Goal: Information Seeking & Learning: Learn about a topic

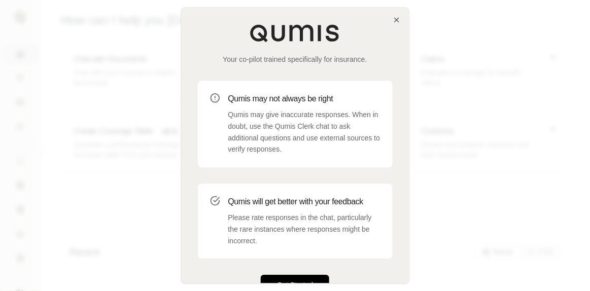
click at [300, 281] on button "Get Started" at bounding box center [295, 285] width 69 height 20
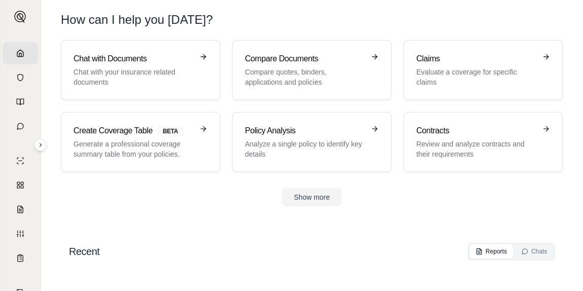
scroll to position [21, 0]
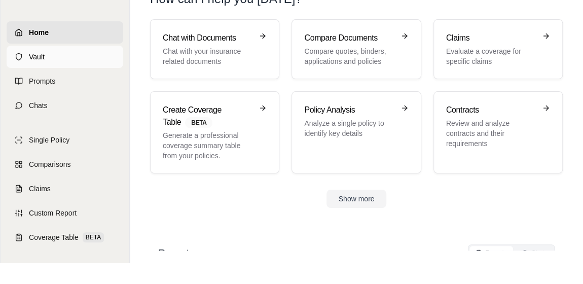
click at [16, 57] on icon at bounding box center [19, 57] width 8 height 8
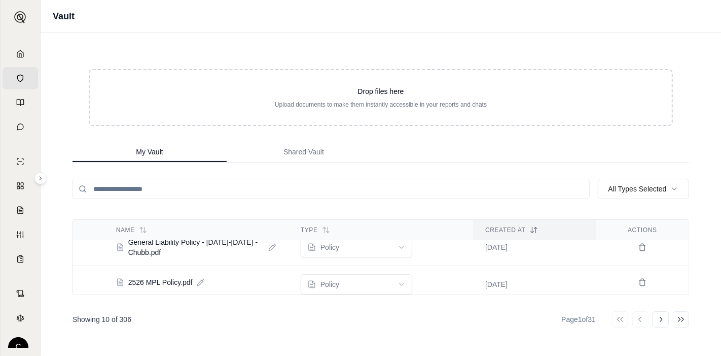
scroll to position [314, 0]
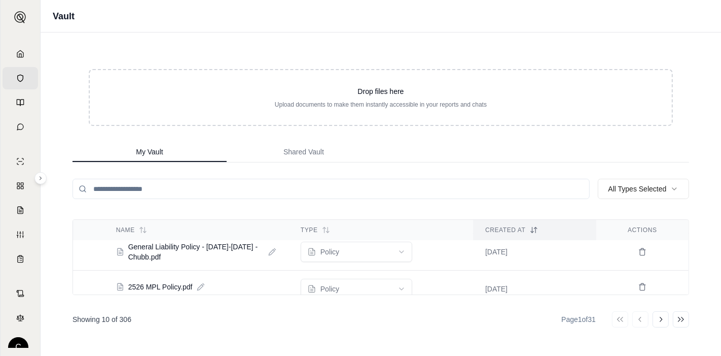
drag, startPoint x: 585, startPoint y: 1, endPoint x: 65, endPoint y: 166, distance: 545.7
click at [65, 166] on div "Drop files here Upload documents to make them instantly accessible in your repo…" at bounding box center [380, 193] width 649 height 323
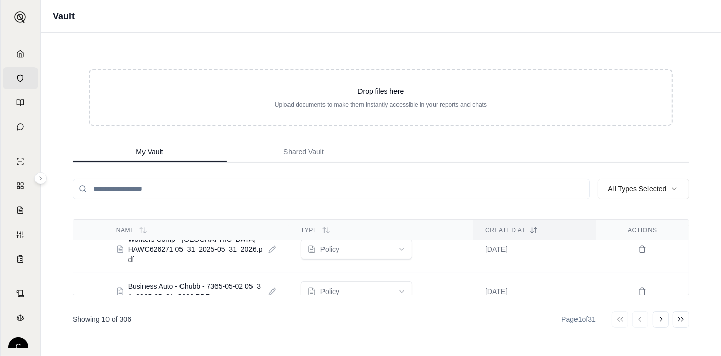
scroll to position [83, 0]
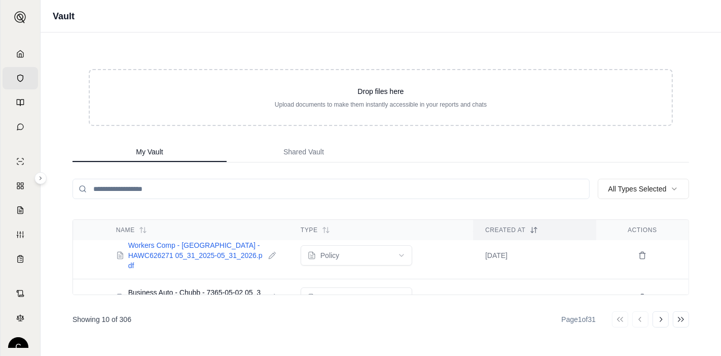
click at [192, 240] on span "Workers Comp - [GEOGRAPHIC_DATA] - HAWC626271 05_31_2025-05_31_2026.pdf" at bounding box center [196, 255] width 136 height 30
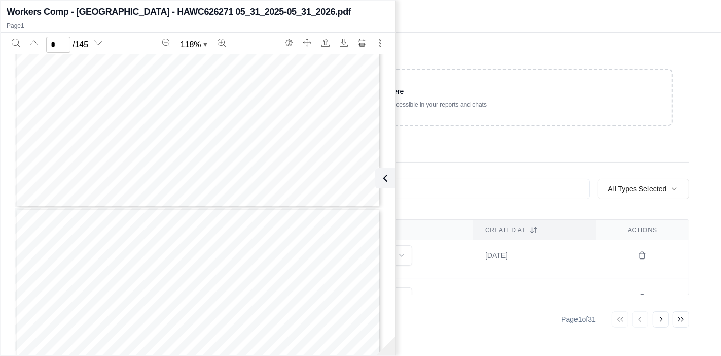
type input "*"
click at [387, 181] on icon at bounding box center [383, 178] width 12 height 12
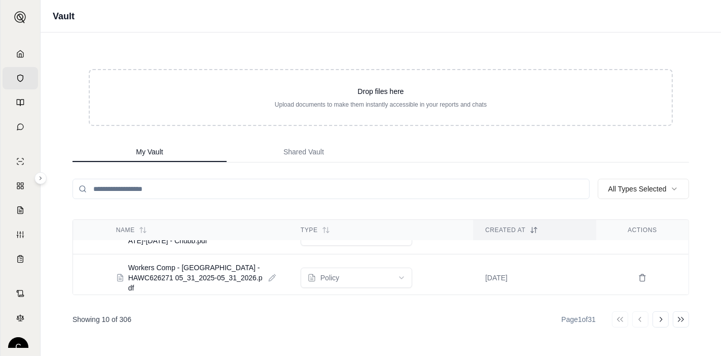
scroll to position [59, 0]
click at [136, 271] on span "Workers Comp - [GEOGRAPHIC_DATA] - HAWC626271 05_31_2025-05_31_2026.pdf" at bounding box center [196, 278] width 136 height 30
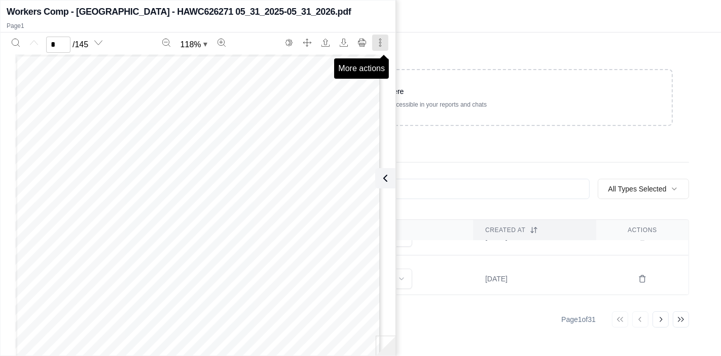
click at [382, 44] on icon "More actions" at bounding box center [380, 43] width 8 height 8
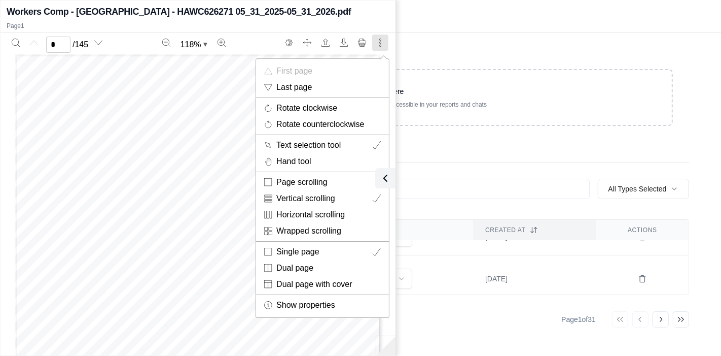
click at [382, 44] on div at bounding box center [360, 178] width 721 height 356
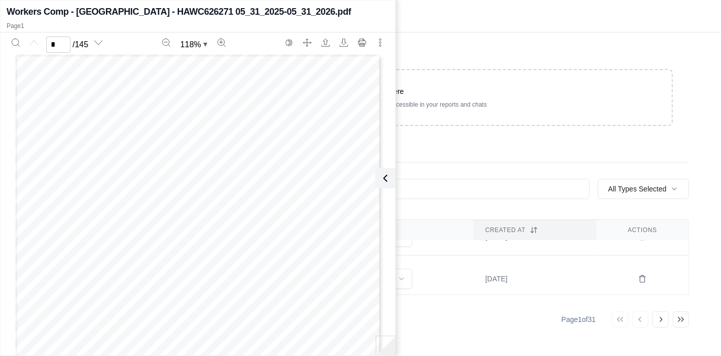
click at [482, 137] on div "Drop files here Upload documents to make them instantly accessible in your repo…" at bounding box center [381, 97] width 617 height 89
click at [388, 179] on icon at bounding box center [383, 178] width 12 height 12
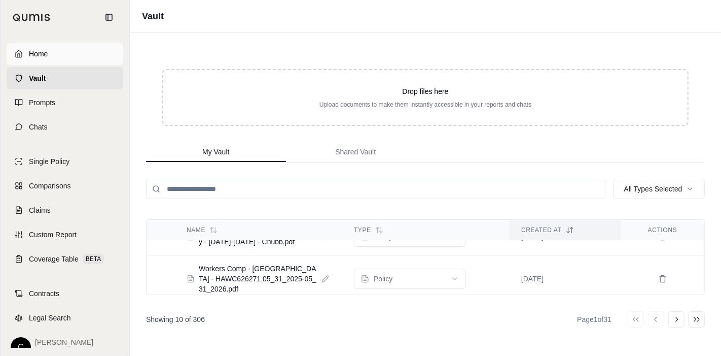
click at [18, 54] on icon at bounding box center [19, 54] width 8 height 8
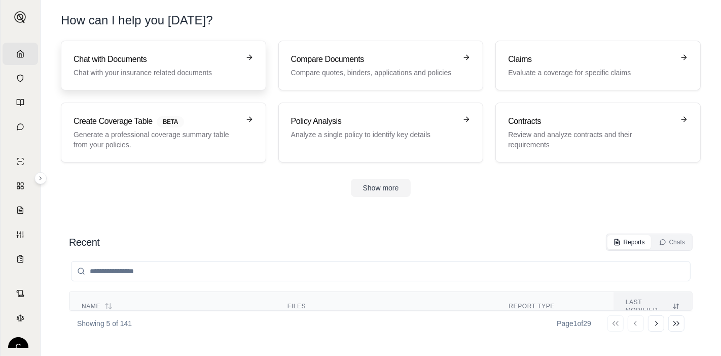
click at [201, 71] on p "Chat with your insurance related documents" at bounding box center [157, 72] width 166 height 10
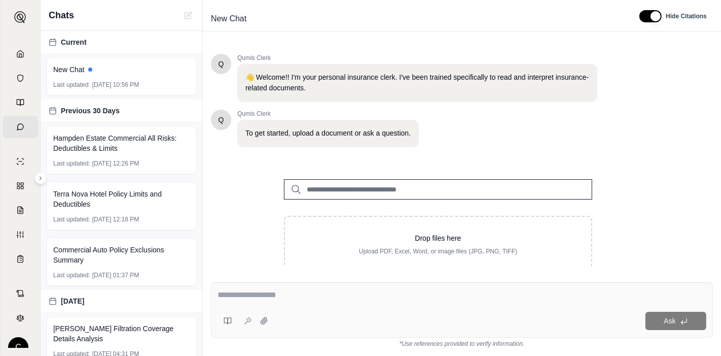
scroll to position [29, 0]
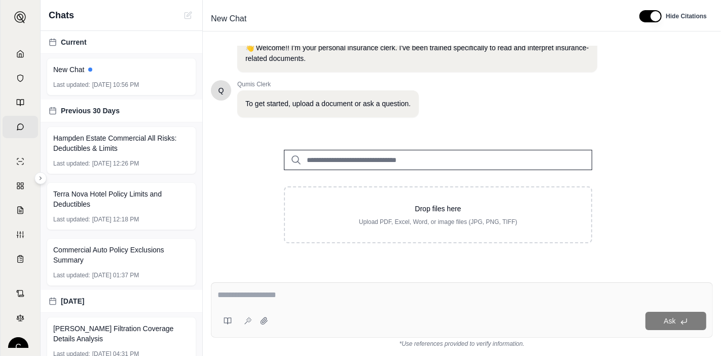
click at [344, 157] on input "search" at bounding box center [438, 160] width 308 height 20
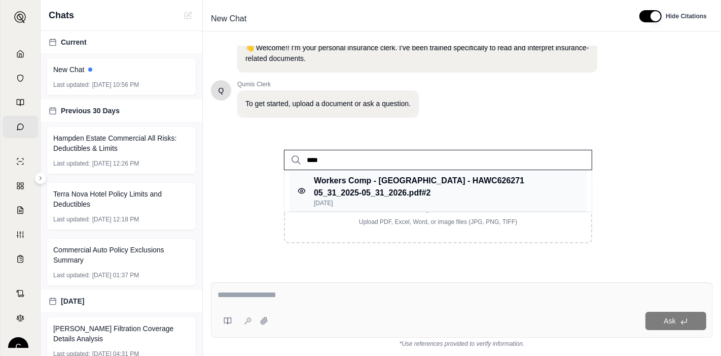
type input "****"
click at [376, 191] on p "Workers Comp - Berkshire - HAWC626271 05_31_2025-05_31_2026.pdf #2" at bounding box center [441, 187] width 255 height 24
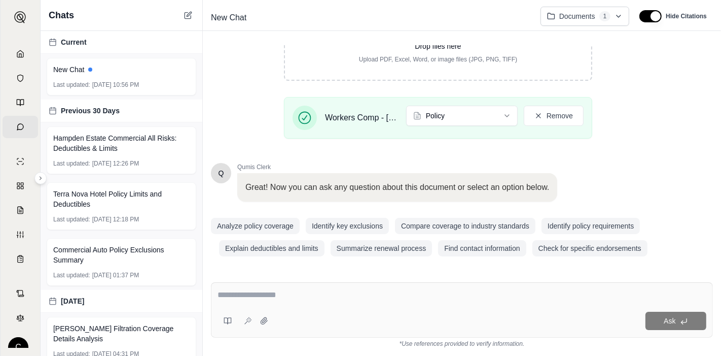
scroll to position [192, 0]
type textarea "**********"
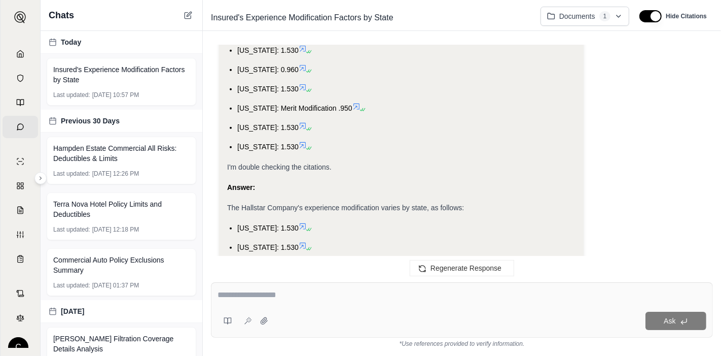
scroll to position [795, 0]
click at [334, 291] on textarea at bounding box center [462, 295] width 489 height 12
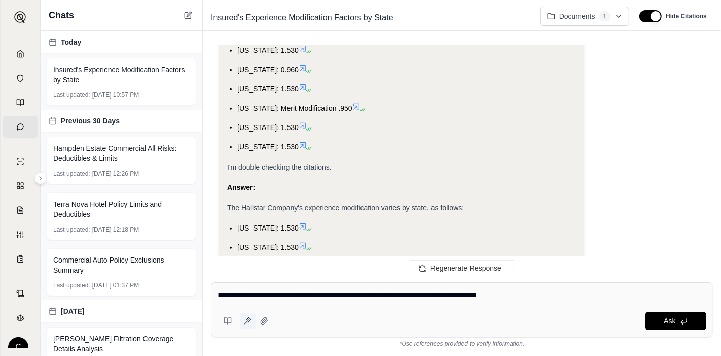
type textarea "**********"
click at [245, 291] on icon at bounding box center [248, 321] width 8 height 8
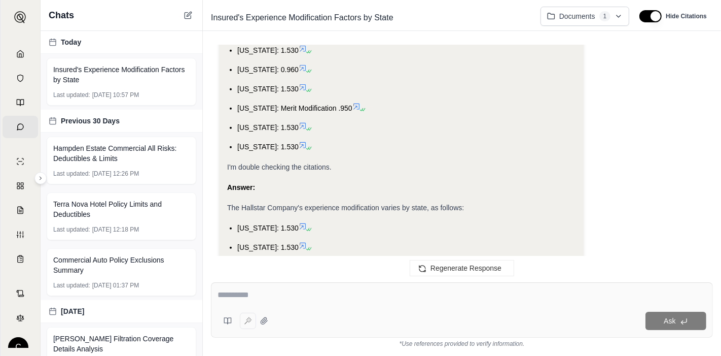
click at [572, 291] on div "Ask" at bounding box center [489, 320] width 434 height 18
click at [235, 291] on textarea at bounding box center [463, 295] width 490 height 12
click at [246, 291] on textarea at bounding box center [463, 295] width 490 height 12
click at [248, 291] on div at bounding box center [245, 320] width 55 height 20
click at [244, 291] on textarea at bounding box center [463, 295] width 490 height 12
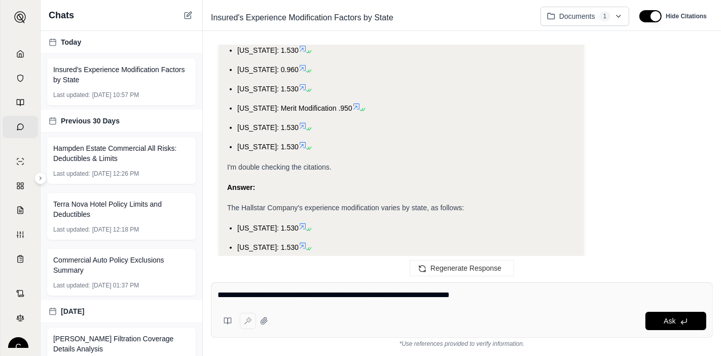
type textarea "**********"
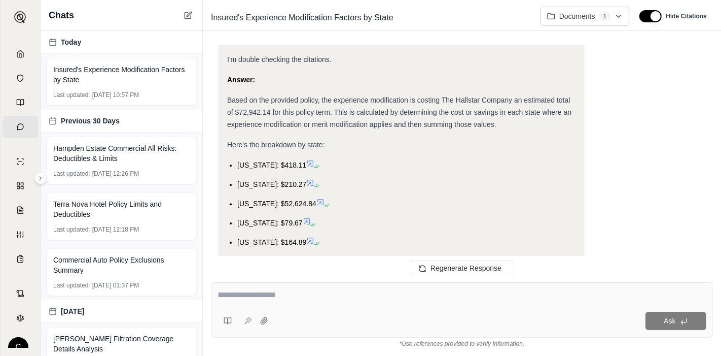
scroll to position [2672, 0]
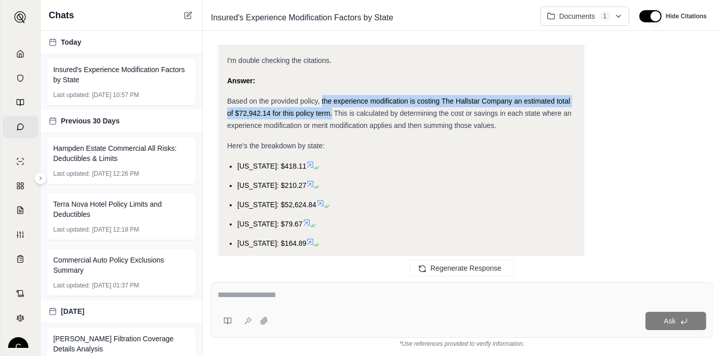
drag, startPoint x: 321, startPoint y: 87, endPoint x: 331, endPoint y: 98, distance: 15.5
click at [331, 98] on span "Based on the provided policy, the experience modification is costing The Hallst…" at bounding box center [399, 113] width 344 height 32
copy span "the experience modification is costing The Hallstar Company an estimated total …"
click at [185, 13] on icon at bounding box center [188, 16] width 6 height 6
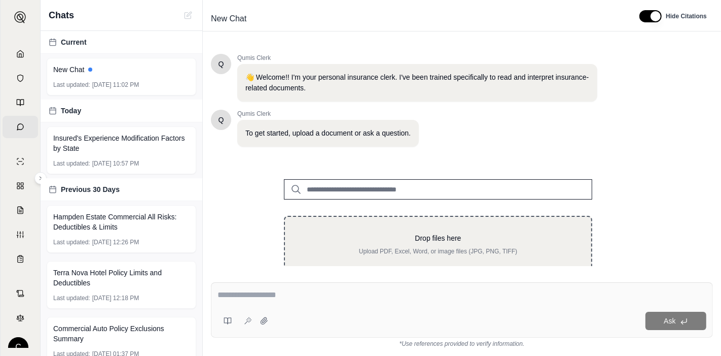
click at [423, 240] on p "Drop files here" at bounding box center [438, 238] width 274 height 10
type input "**********"
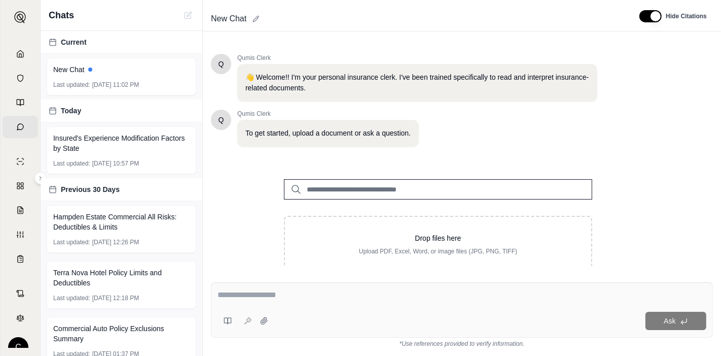
click at [229, 18] on span "New Chat" at bounding box center [229, 19] width 44 height 16
type input "*********"
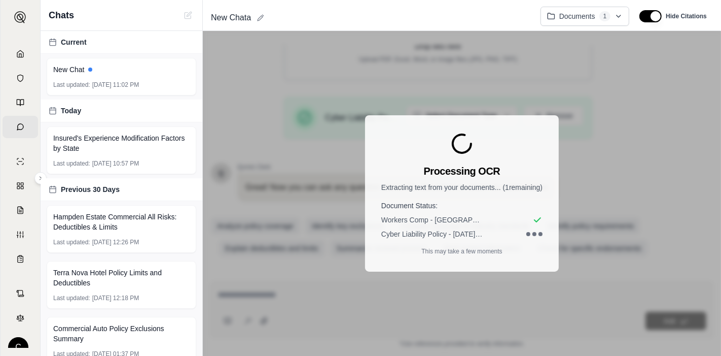
scroll to position [192, 0]
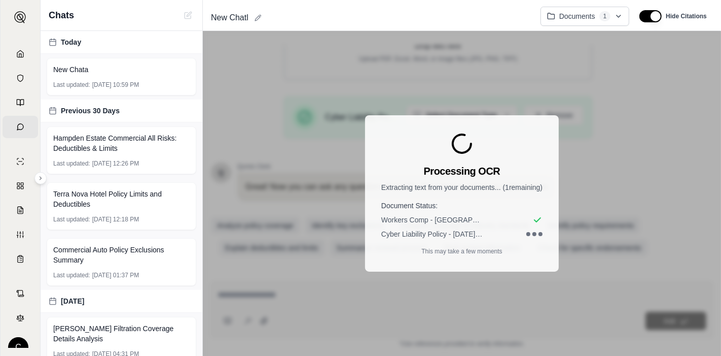
click at [254, 15] on div "New Chatl" at bounding box center [370, 18] width 326 height 16
drag, startPoint x: 254, startPoint y: 15, endPoint x: 196, endPoint y: 16, distance: 57.8
click at [196, 16] on div "**********" at bounding box center [381, 178] width 681 height 356
type input "*"
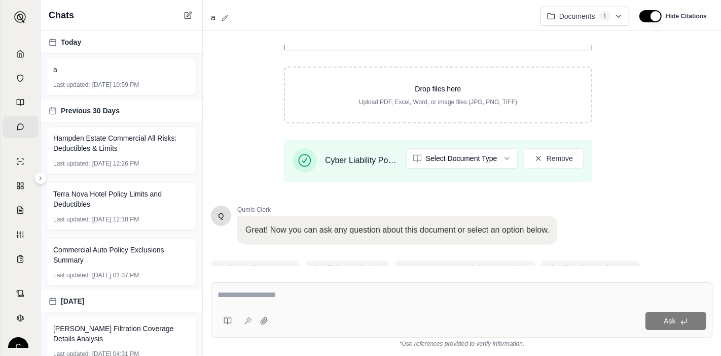
scroll to position [146, 0]
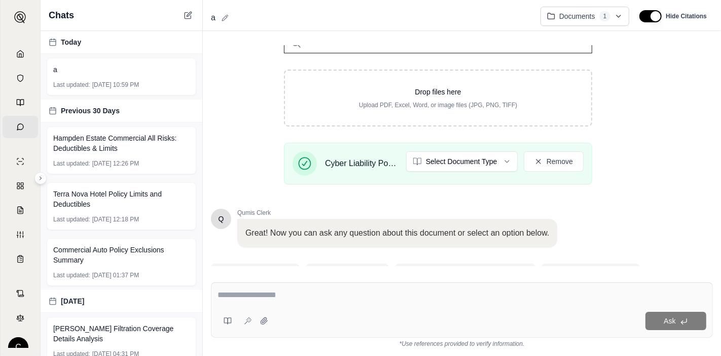
click at [245, 21] on div "a" at bounding box center [370, 18] width 326 height 16
type input "*"
type input "**********"
click at [252, 86] on div "Drop files here Upload PDF, Excel, Word, or image files (JPG, PNG, TIFF) Cyber …" at bounding box center [438, 105] width 455 height 176
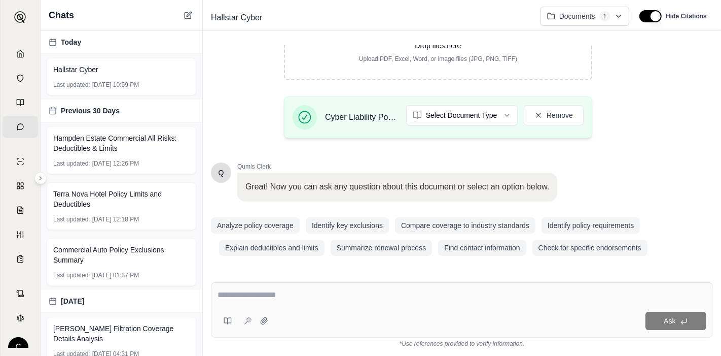
scroll to position [189, 0]
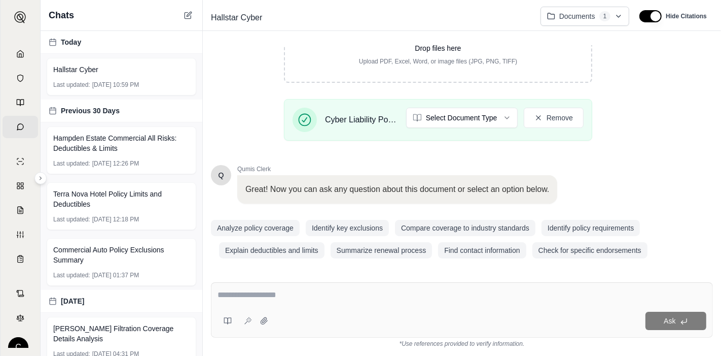
click at [258, 291] on textarea at bounding box center [463, 295] width 490 height 12
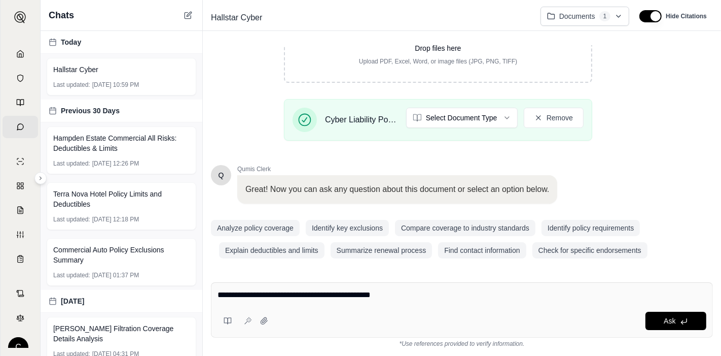
type textarea "**********"
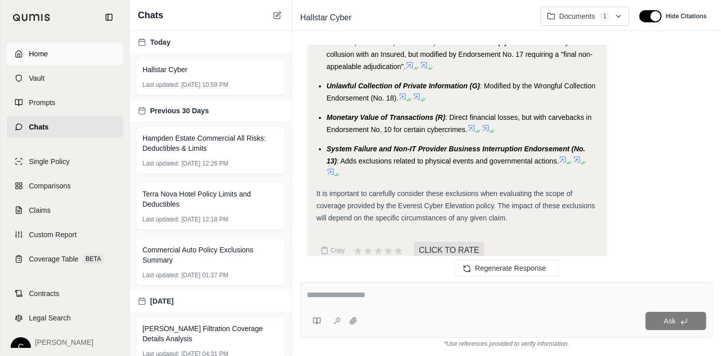
scroll to position [2749, 0]
click at [18, 54] on icon at bounding box center [19, 54] width 8 height 8
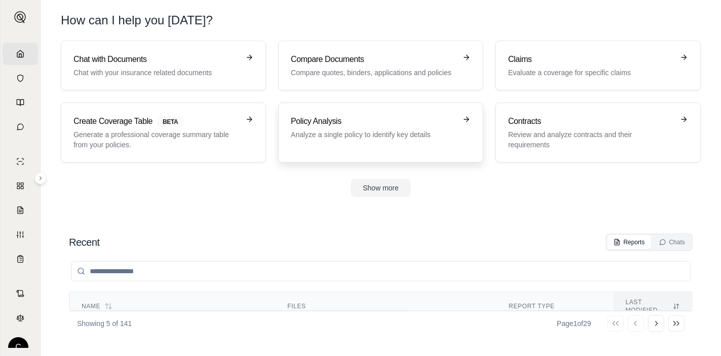
click at [367, 140] on div "Policy Analysis Analyze a single policy to identify key details" at bounding box center [381, 132] width 180 height 34
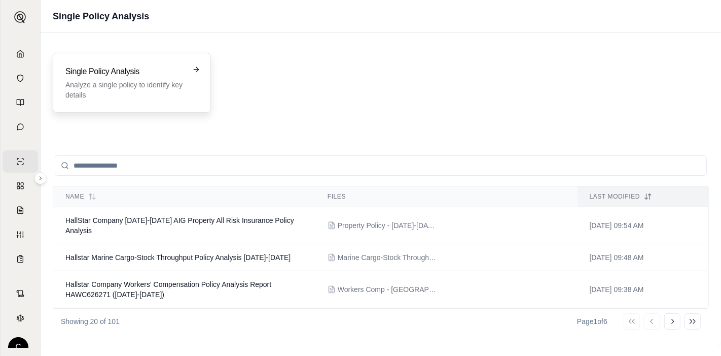
click at [152, 70] on h3 "Single Policy Analysis" at bounding box center [124, 71] width 119 height 12
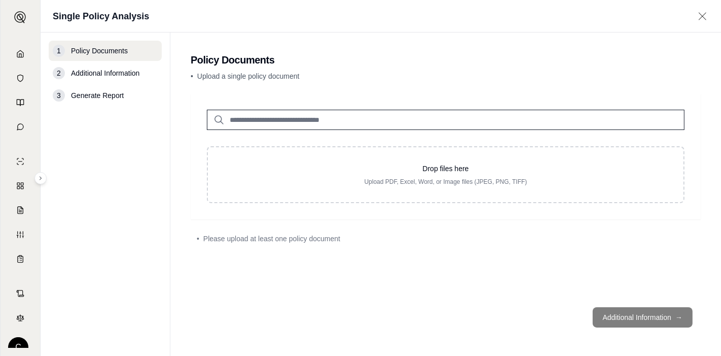
click at [319, 121] on input "search" at bounding box center [446, 120] width 478 height 20
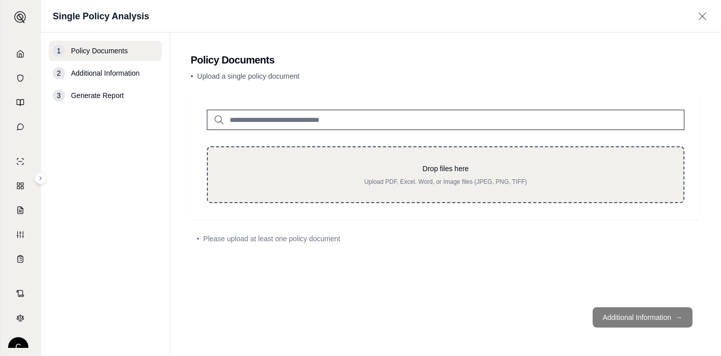
click at [320, 149] on div "Drop files here Upload PDF, Excel, Word, or Image files (JPEG, PNG, TIFF)" at bounding box center [446, 174] width 478 height 57
type input "**********"
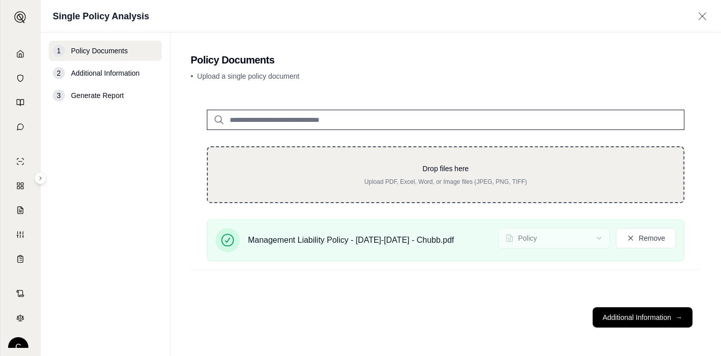
click at [525, 163] on p "Drop files here" at bounding box center [445, 168] width 443 height 10
type input "**********"
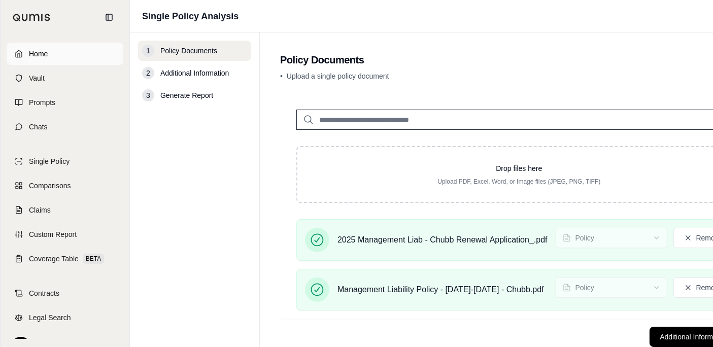
click at [21, 53] on icon at bounding box center [19, 53] width 6 height 7
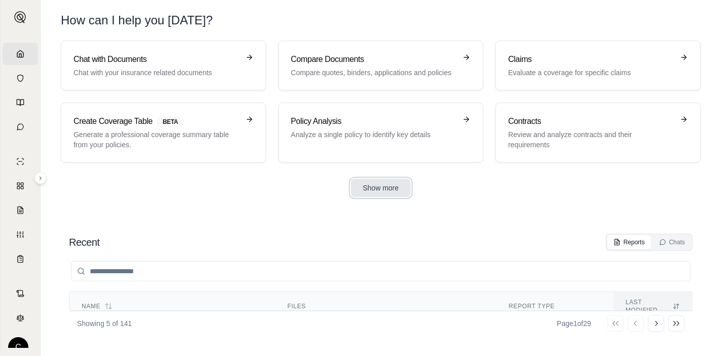
click at [376, 185] on button "Show more" at bounding box center [381, 188] width 60 height 18
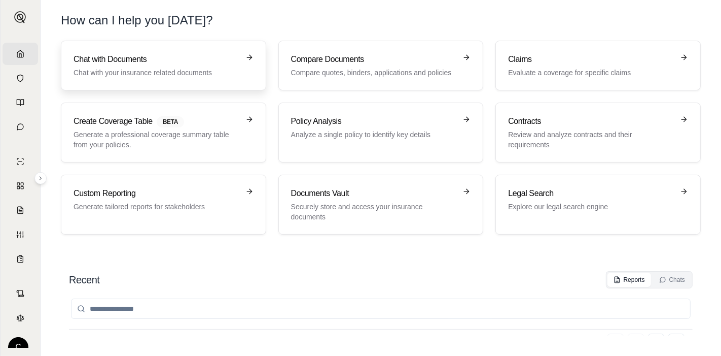
click at [195, 48] on link "Chat with Documents Chat with your insurance related documents" at bounding box center [163, 66] width 205 height 50
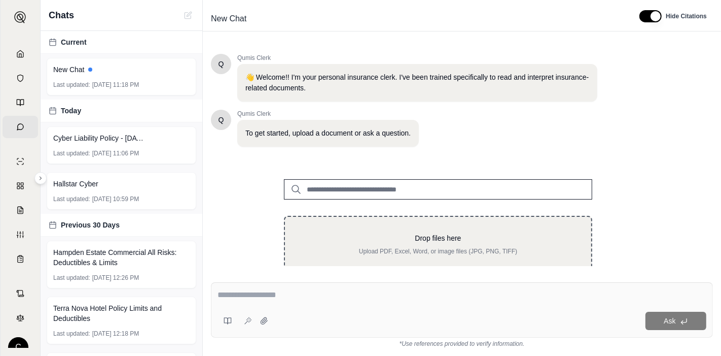
scroll to position [29, 0]
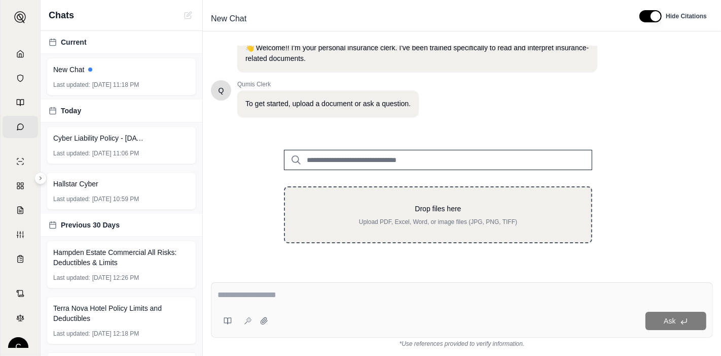
click at [401, 223] on p "Upload PDF, Excel, Word, or image files (JPG, PNG, TIFF)" at bounding box center [438, 222] width 274 height 8
type input "**********"
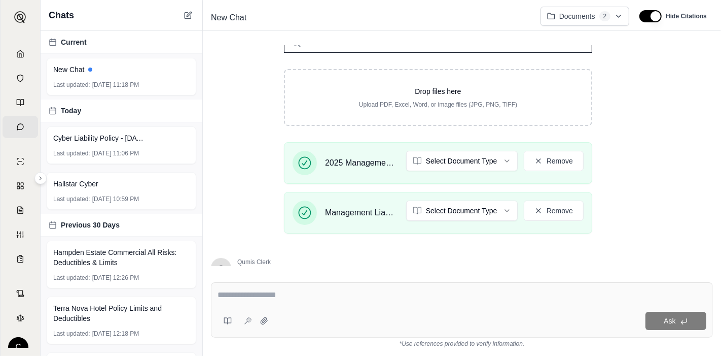
scroll to position [147, 0]
click at [440, 153] on html "Home Vault Prompts Chats Single Policy Comparisons Claims Custom Report Coverag…" at bounding box center [360, 178] width 721 height 356
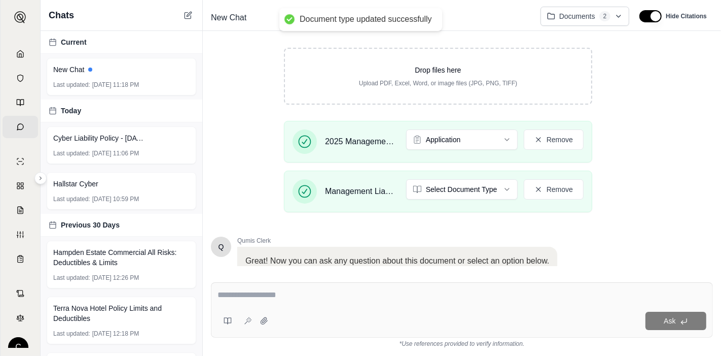
scroll to position [187, 0]
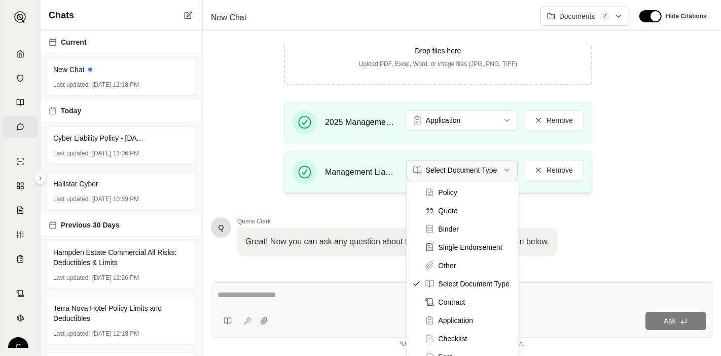
click at [469, 167] on html "Document type updated successfully Home Vault Prompts Chats Single Policy Compa…" at bounding box center [360, 178] width 721 height 356
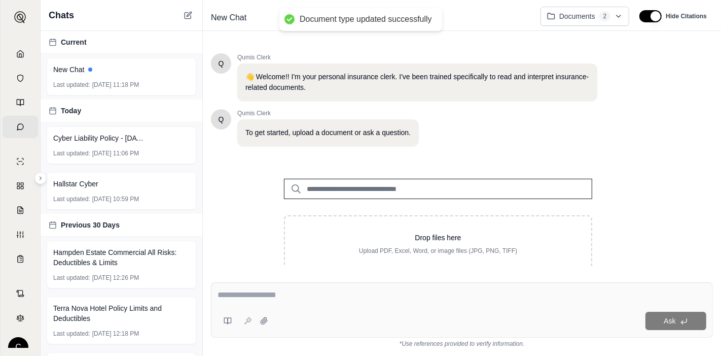
scroll to position [241, 0]
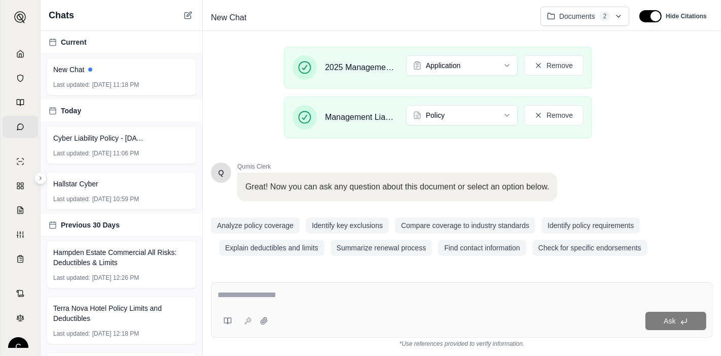
click at [400, 291] on textarea at bounding box center [462, 295] width 489 height 12
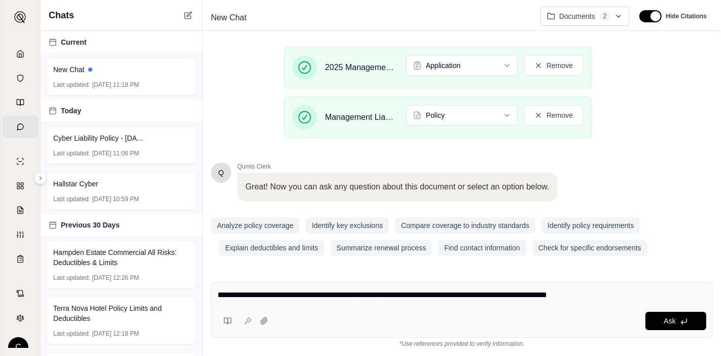
type textarea "**********"
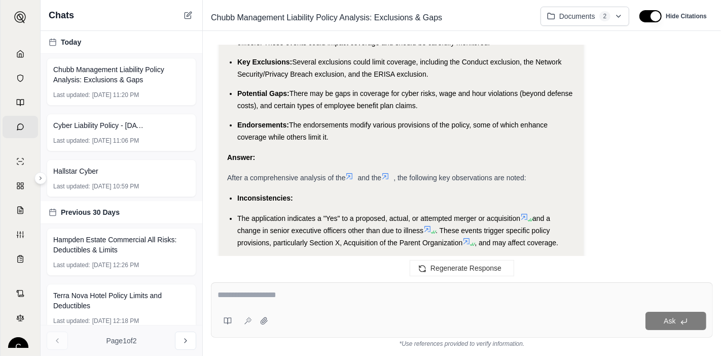
scroll to position [3232, 0]
